Goal: Task Accomplishment & Management: Use online tool/utility

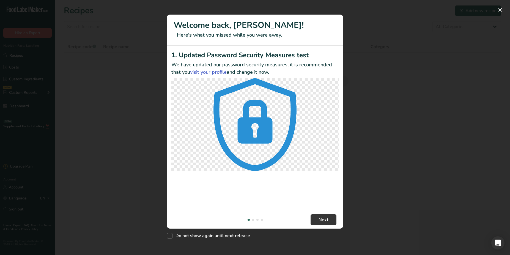
click at [141, 89] on div "New Features" at bounding box center [255, 127] width 510 height 255
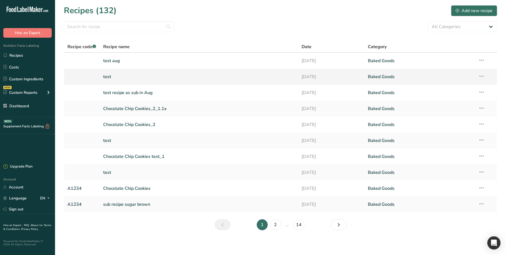
click at [119, 76] on link "test" at bounding box center [199, 77] width 192 height 12
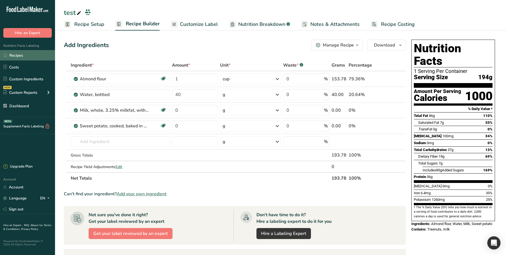
click at [35, 59] on link "Recipes" at bounding box center [27, 55] width 55 height 10
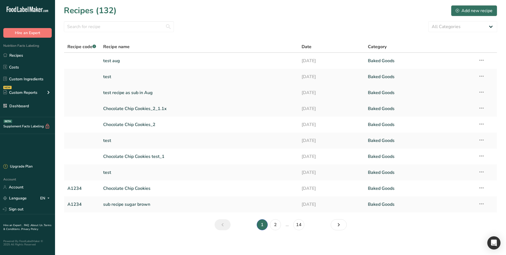
click at [133, 92] on link "test recipe as sub in Aug" at bounding box center [199, 93] width 192 height 12
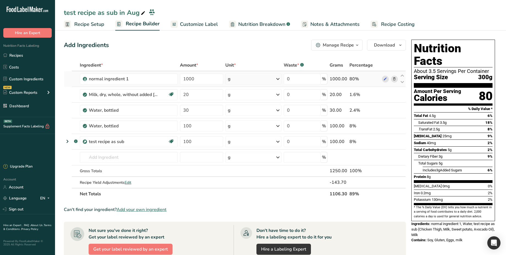
click at [394, 80] on icon at bounding box center [394, 79] width 4 height 6
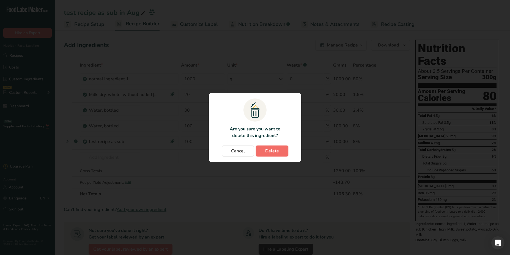
click at [271, 154] on button "Delete" at bounding box center [272, 151] width 32 height 11
type input "20"
type input "30"
type input "100"
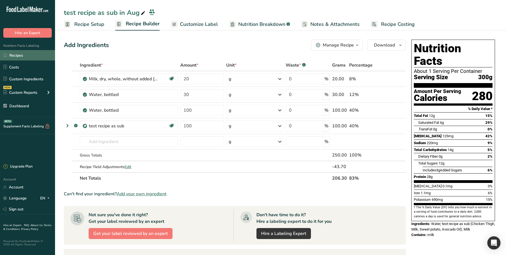
click at [31, 56] on link "Recipes" at bounding box center [27, 55] width 55 height 10
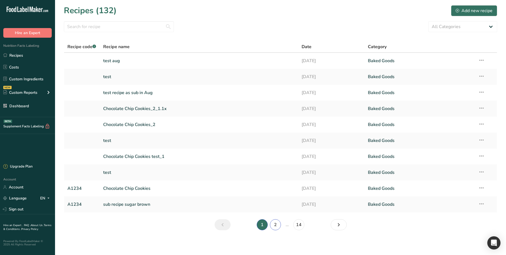
click at [278, 226] on link "2" at bounding box center [275, 224] width 11 height 11
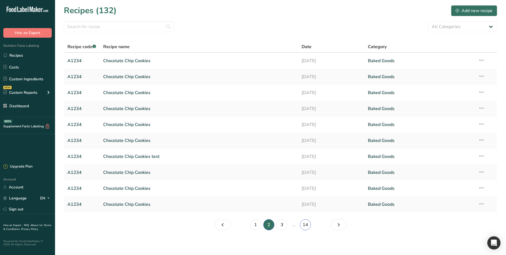
click at [307, 228] on link "14" at bounding box center [305, 224] width 11 height 11
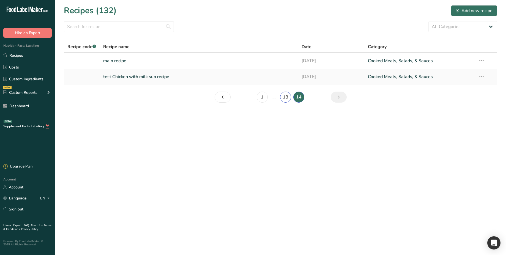
click at [284, 99] on link "13" at bounding box center [285, 97] width 11 height 11
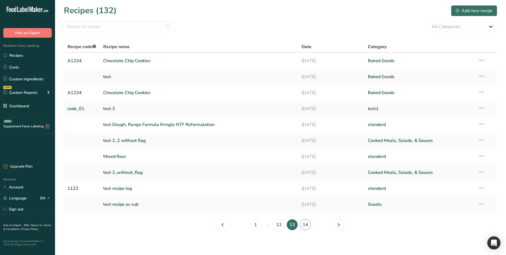
click at [302, 224] on link "14" at bounding box center [305, 224] width 11 height 11
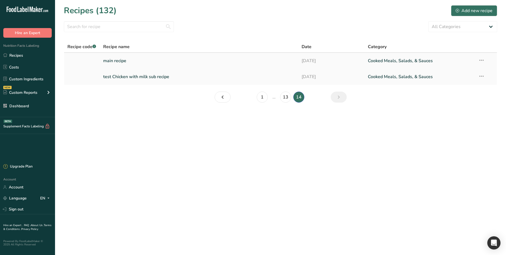
click at [118, 62] on link "main recipe" at bounding box center [199, 61] width 192 height 12
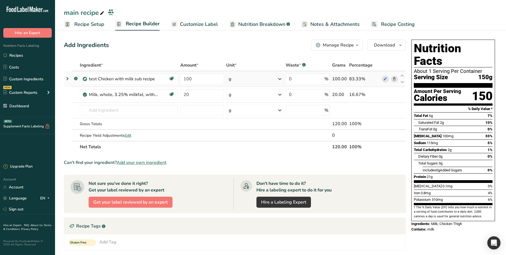
click at [67, 80] on icon at bounding box center [67, 79] width 7 height 10
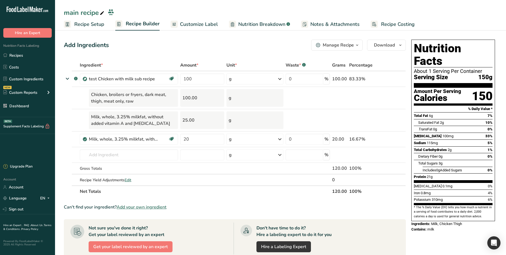
click at [273, 25] on span "Nutrition Breakdown" at bounding box center [261, 24] width 47 height 7
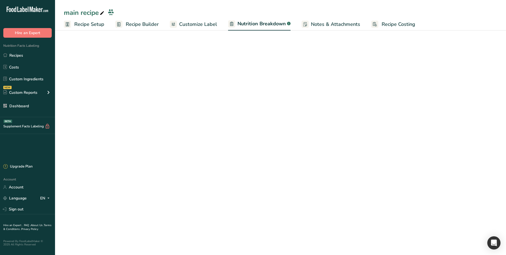
select select "Calories"
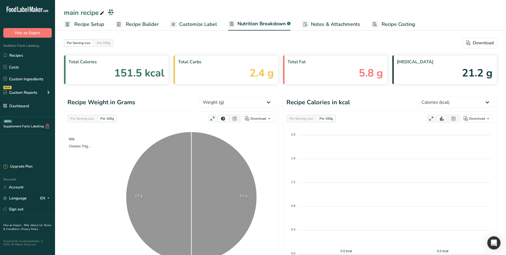
click at [99, 24] on span "Recipe Setup" at bounding box center [89, 24] width 30 height 7
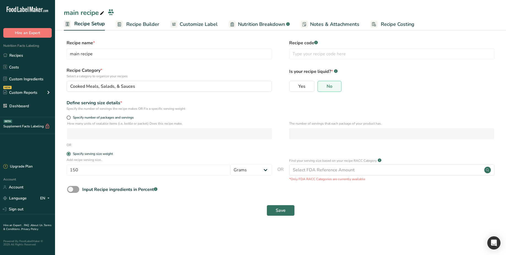
click at [140, 22] on span "Recipe Builder" at bounding box center [142, 24] width 33 height 7
